Goal: Task Accomplishment & Management: Use online tool/utility

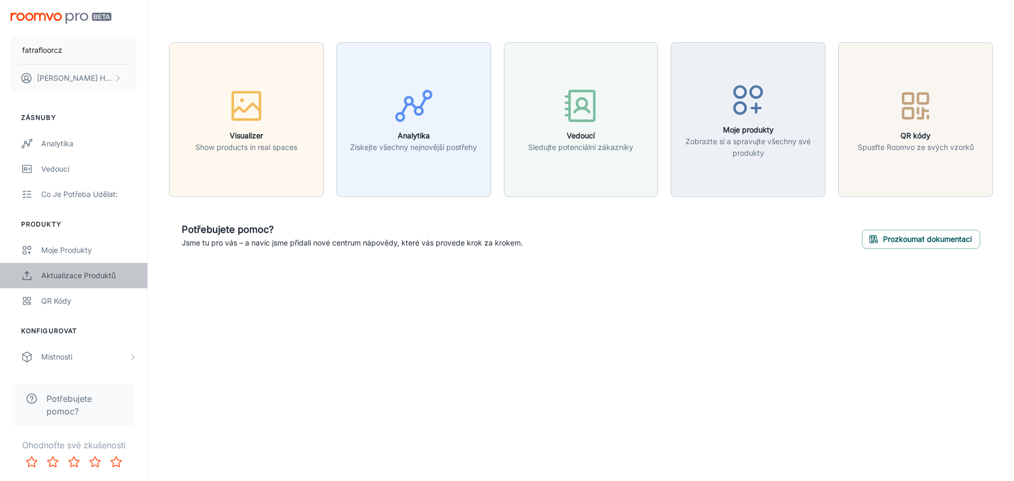
click at [106, 272] on div "Aktualizace produktů" at bounding box center [89, 276] width 96 height 12
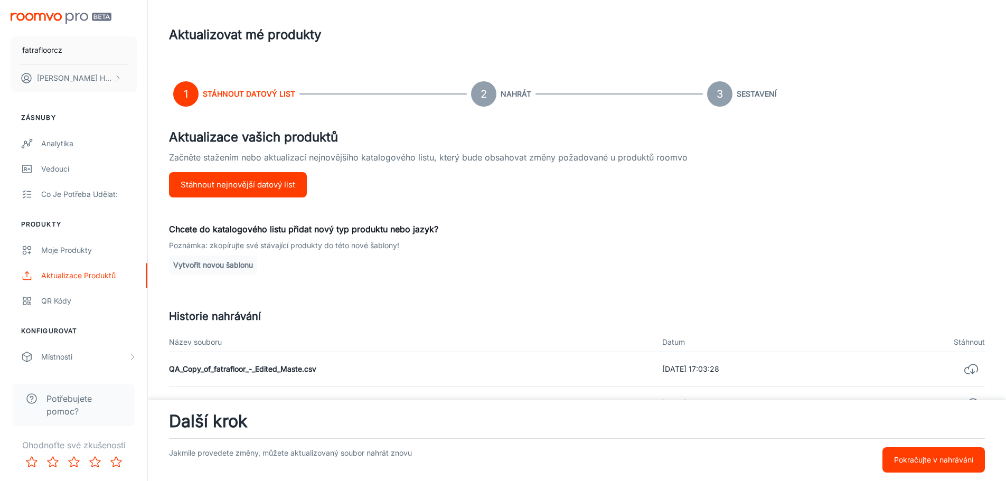
click at [909, 461] on p "Pokračujte v nahrávání" at bounding box center [933, 460] width 79 height 12
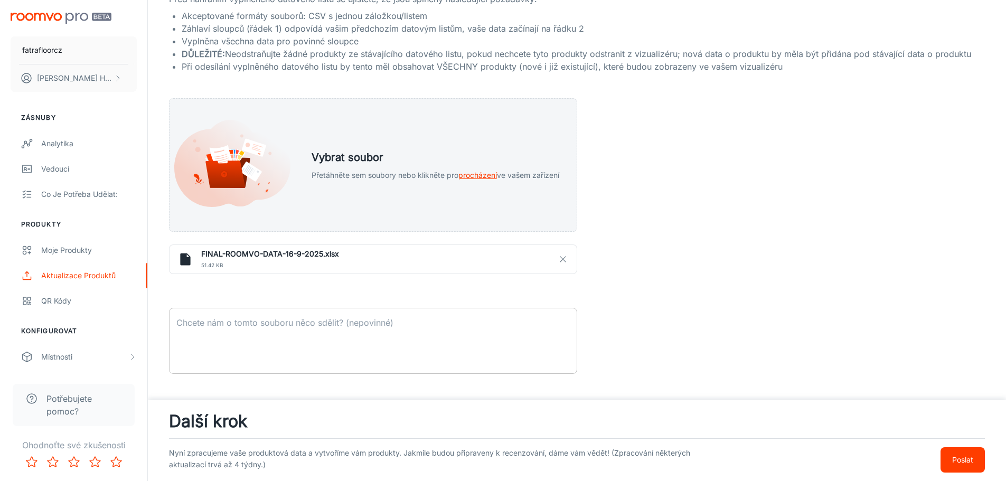
scroll to position [211, 0]
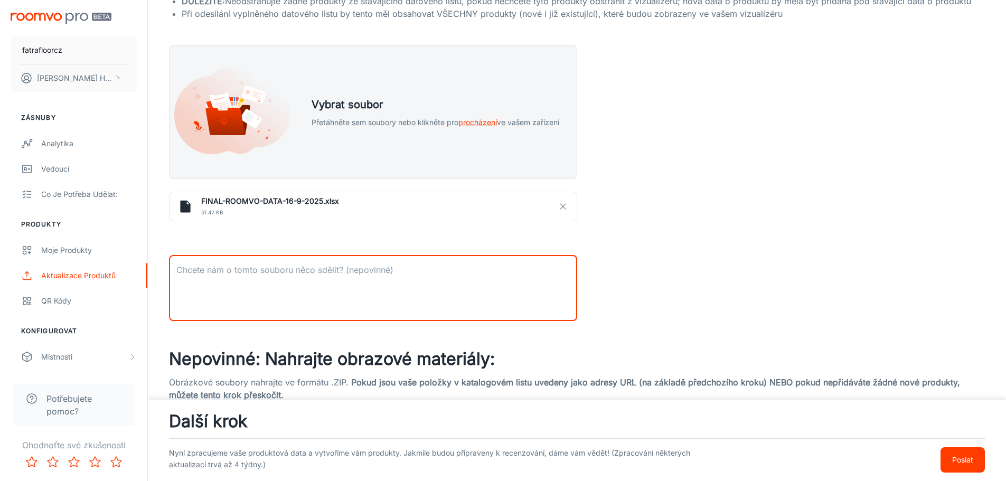
click at [375, 304] on textarea at bounding box center [373, 288] width 394 height 49
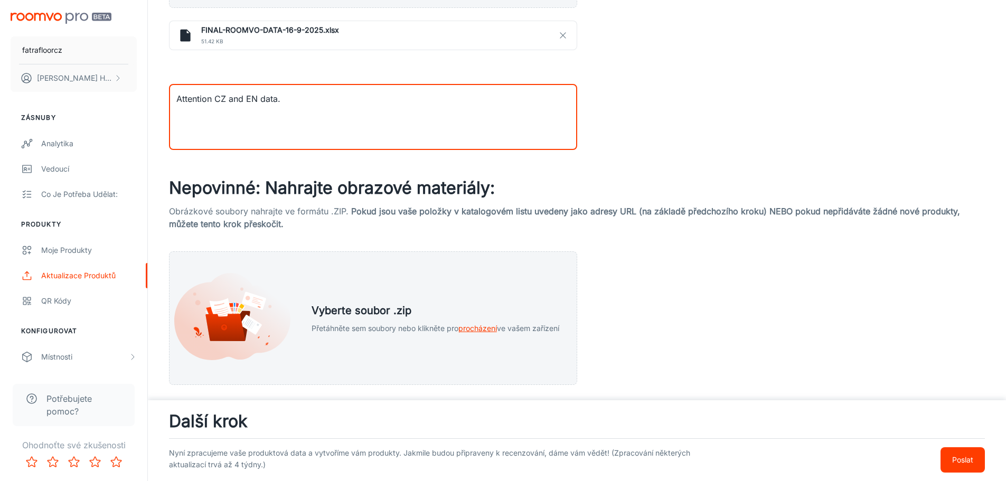
scroll to position [389, 0]
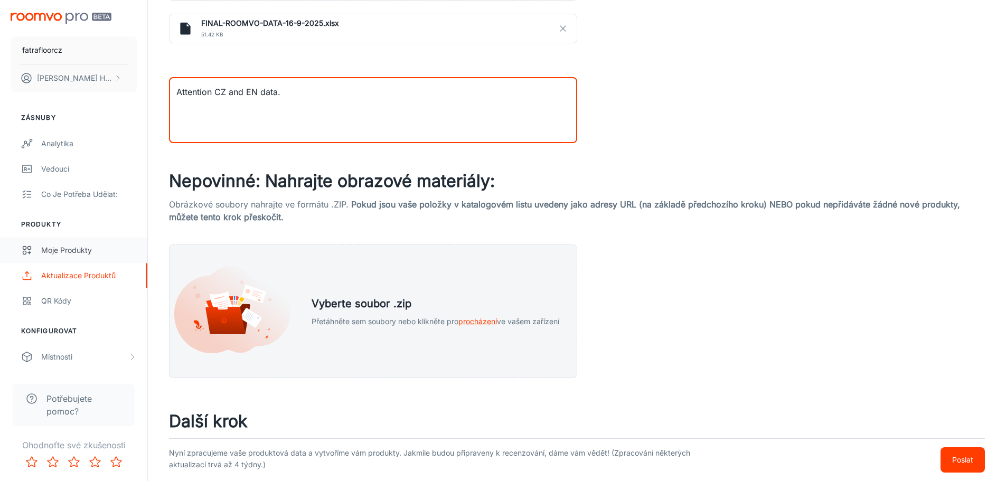
type textarea "Attention CZ and EN data."
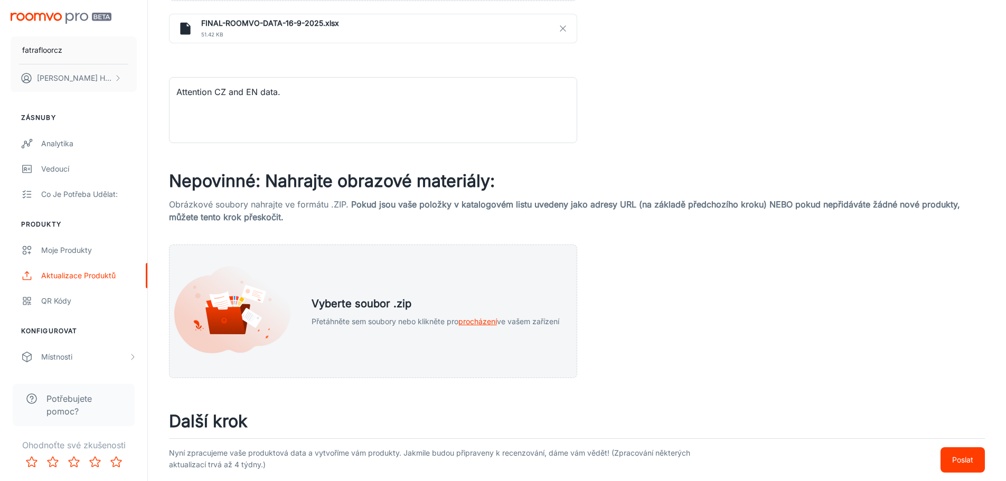
click at [684, 79] on div "Nahrát datový list Před nahráním vyplněného datového listu se ujistěte, že jsou…" at bounding box center [577, 59] width 816 height 640
click at [686, 71] on div "Nahrát datový list Před nahráním vyplněného datového listu se ujistěte, že jsou…" at bounding box center [577, 59] width 816 height 640
click at [688, 77] on div "Nahrát datový list Před nahráním vyplněného datového listu se ujistěte, že jsou…" at bounding box center [577, 59] width 816 height 640
click at [688, 76] on div "Nahrát datový list Před nahráním vyplněného datového listu se ujistěte, že jsou…" at bounding box center [577, 59] width 816 height 640
drag, startPoint x: 648, startPoint y: 295, endPoint x: 542, endPoint y: 230, distance: 123.3
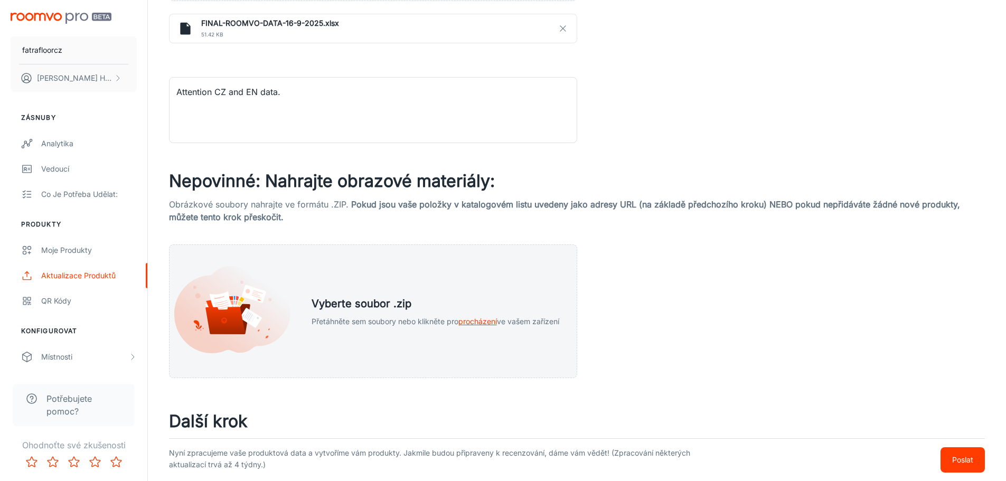
click at [648, 295] on div "Nahrát datový list Před nahráním vyplněného datového listu se ujistěte, že jsou…" at bounding box center [577, 59] width 816 height 640
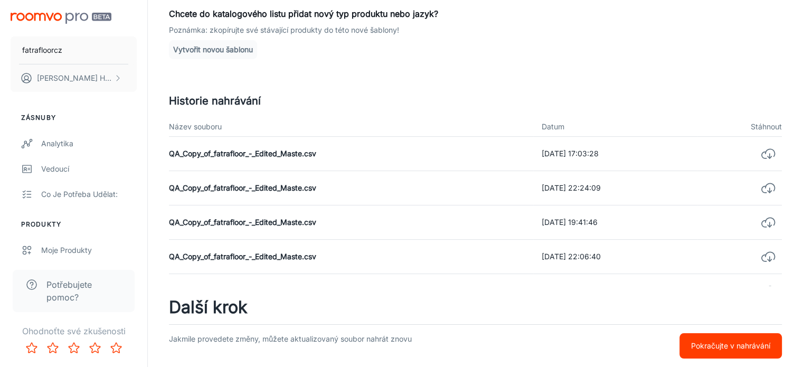
scroll to position [225, 0]
